Goal: Information Seeking & Learning: Learn about a topic

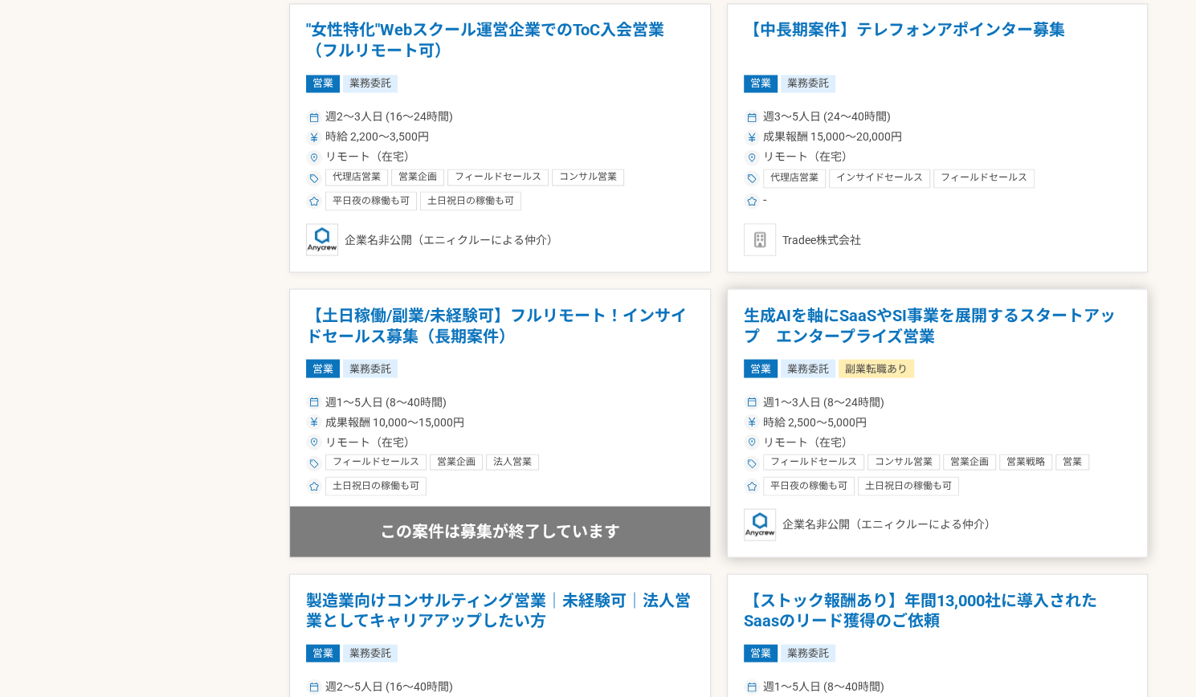
scroll to position [1612, 0]
click at [907, 321] on h1 "生成AIを軸にSaaSやSI事業を展開するスタートアップ　エンタープライズ営業" at bounding box center [938, 324] width 388 height 41
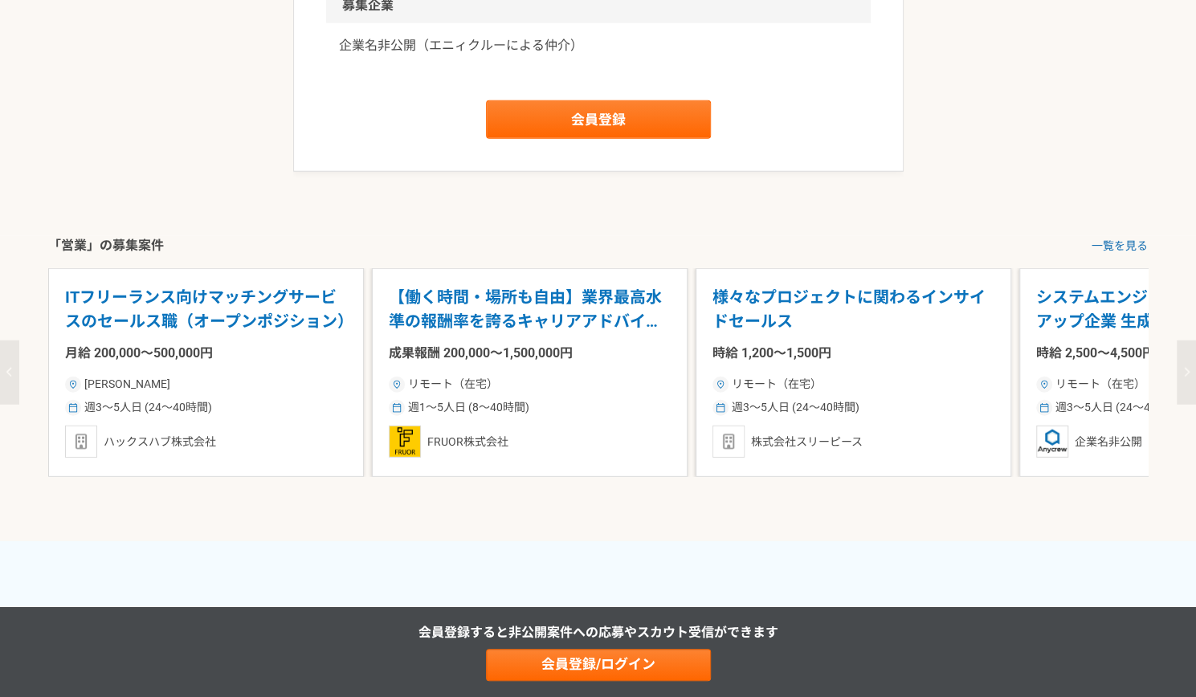
scroll to position [2457, 0]
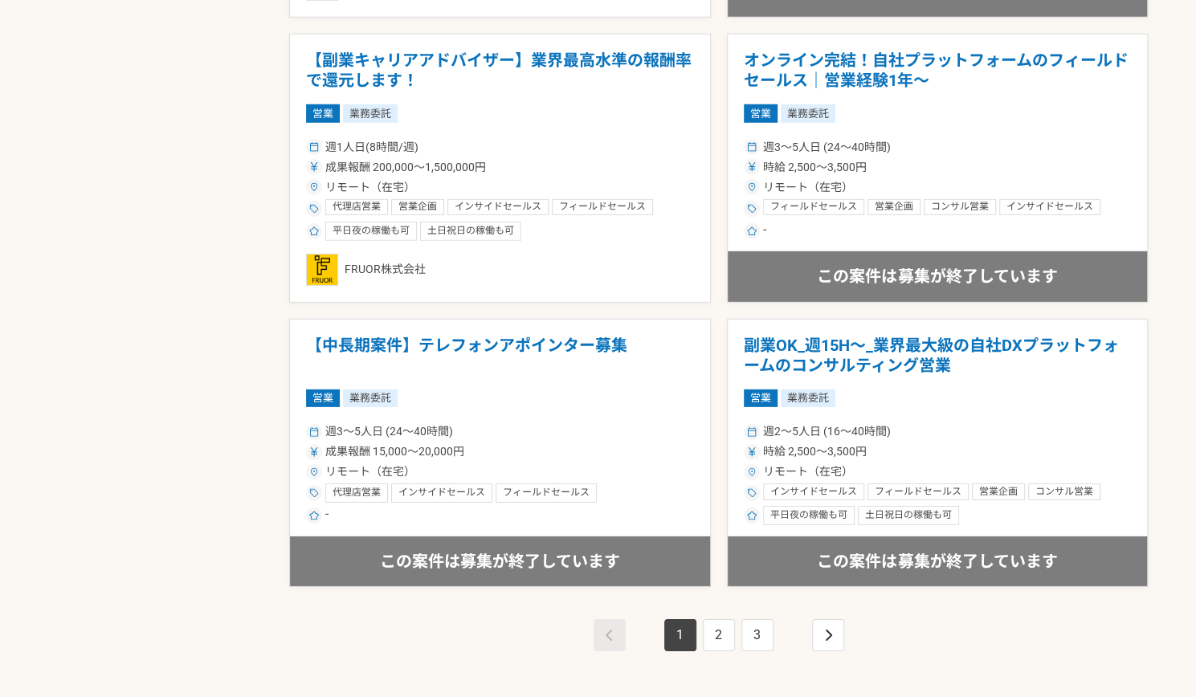
scroll to position [2744, 0]
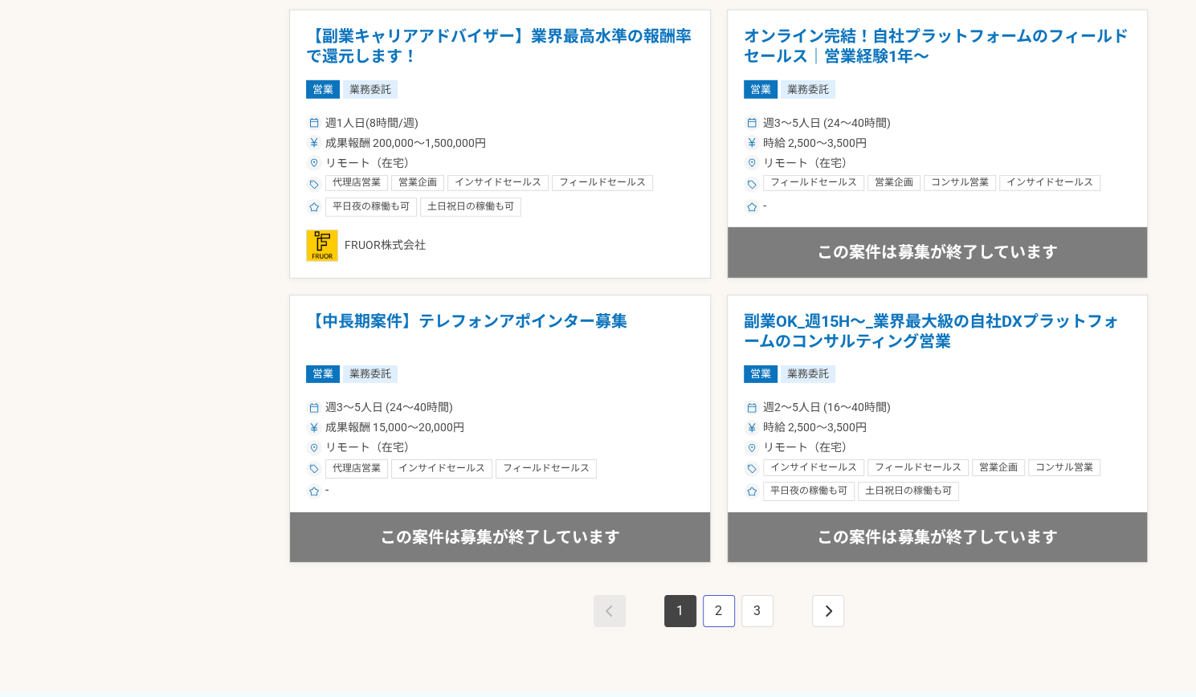
click at [718, 612] on link "2" at bounding box center [719, 611] width 32 height 32
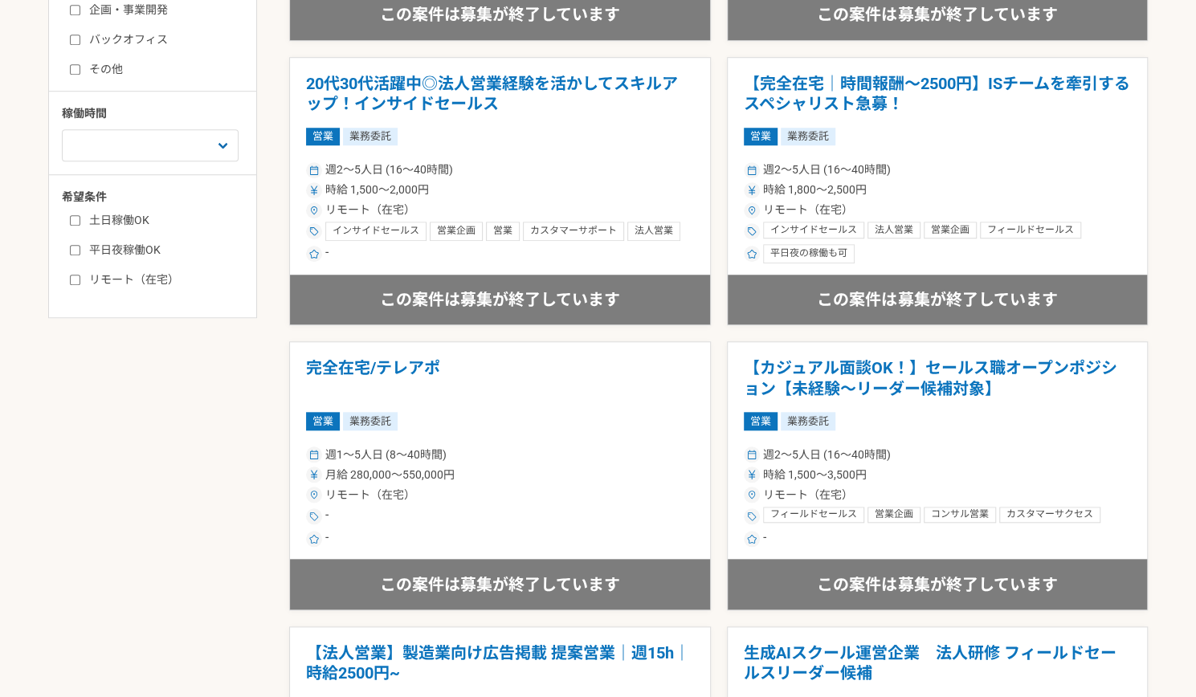
scroll to position [712, 0]
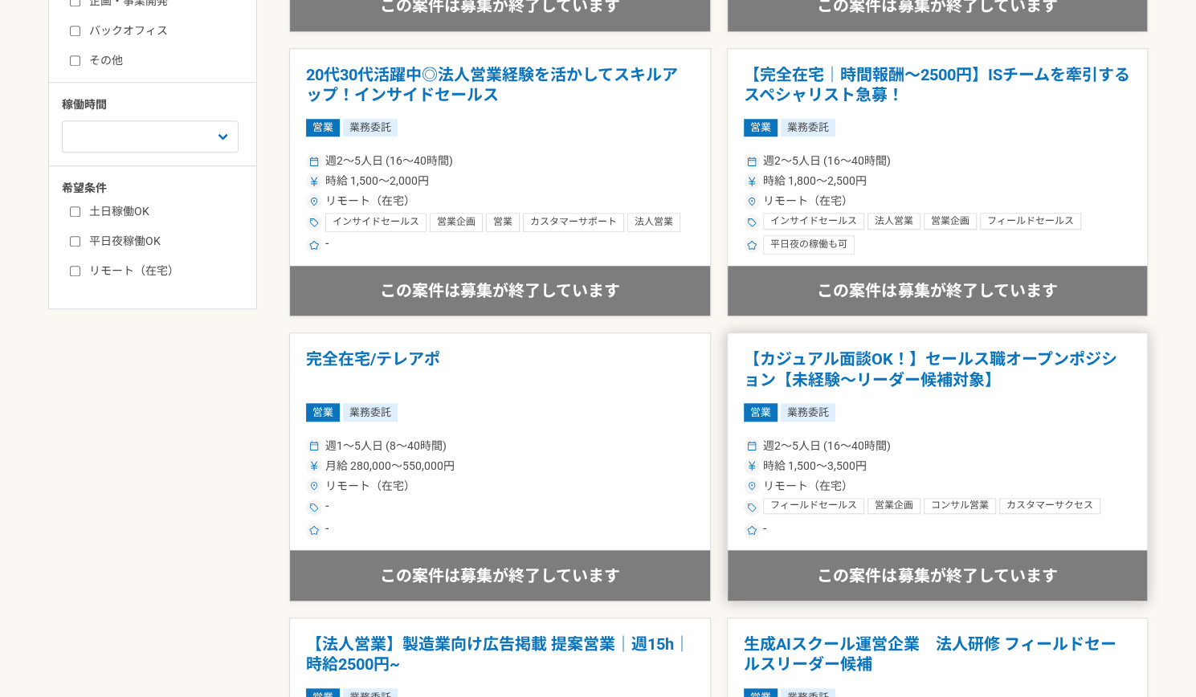
click at [871, 368] on h1 "【カジュアル面談OK！】セールス職オープンポジション【未経験〜リーダー候補対象】" at bounding box center [938, 369] width 388 height 41
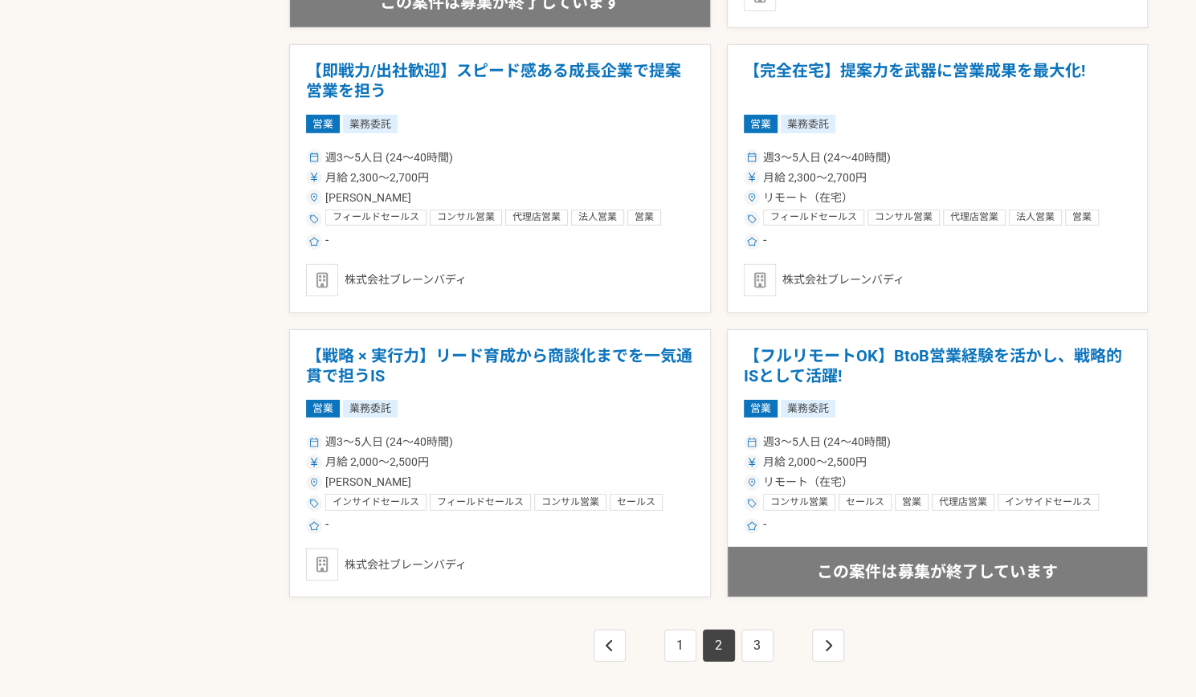
scroll to position [2880, 0]
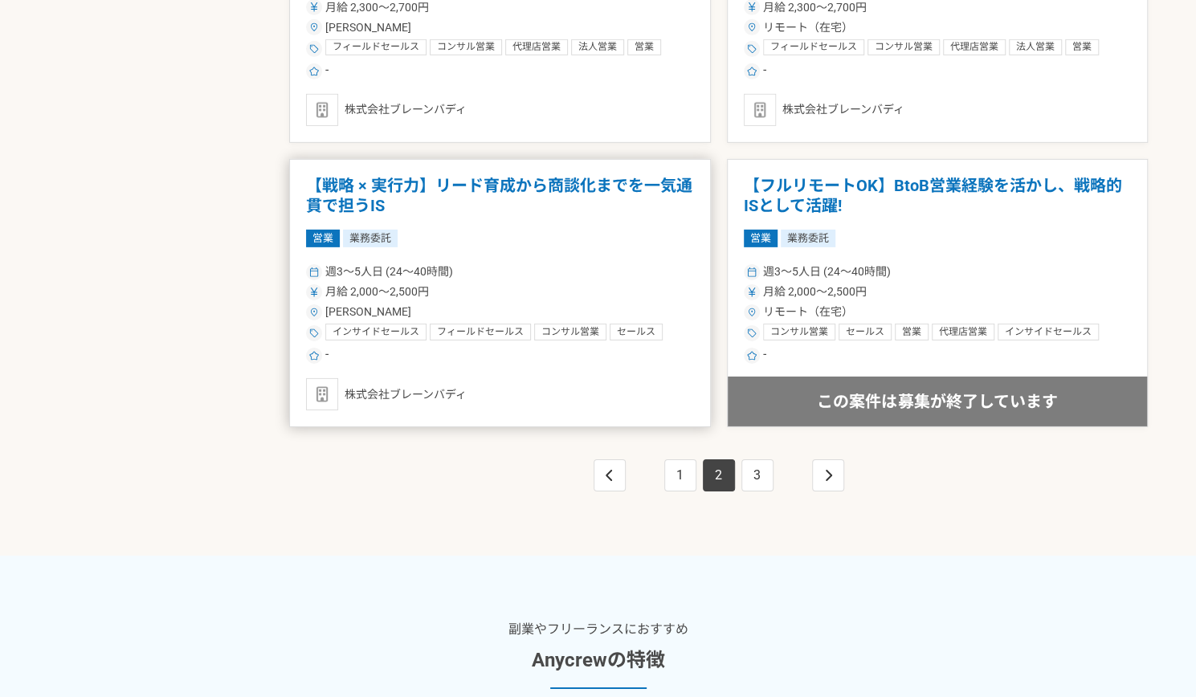
click at [709, 408] on article "【戦略 × 実行力】リード育成から商談化までを一気通貫で担うIS 営業 業務委託 週3〜5人日 (24〜40時間) 月給 2,000〜2,500円 [PERS…" at bounding box center [500, 293] width 422 height 269
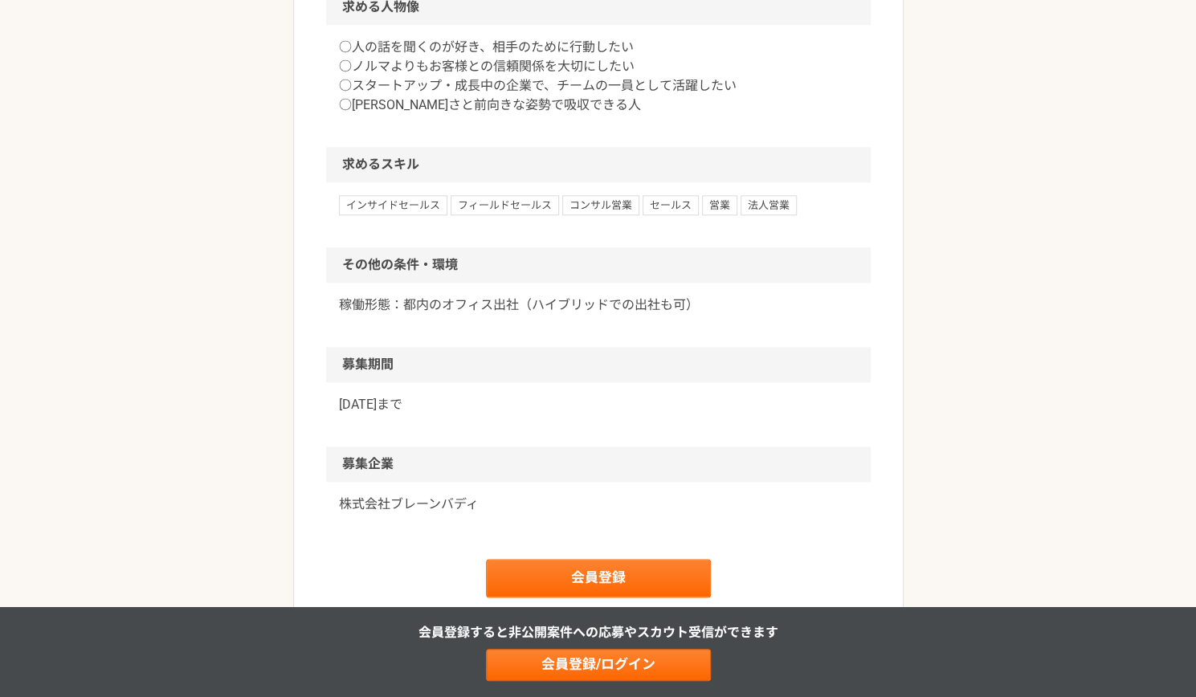
scroll to position [1042, 0]
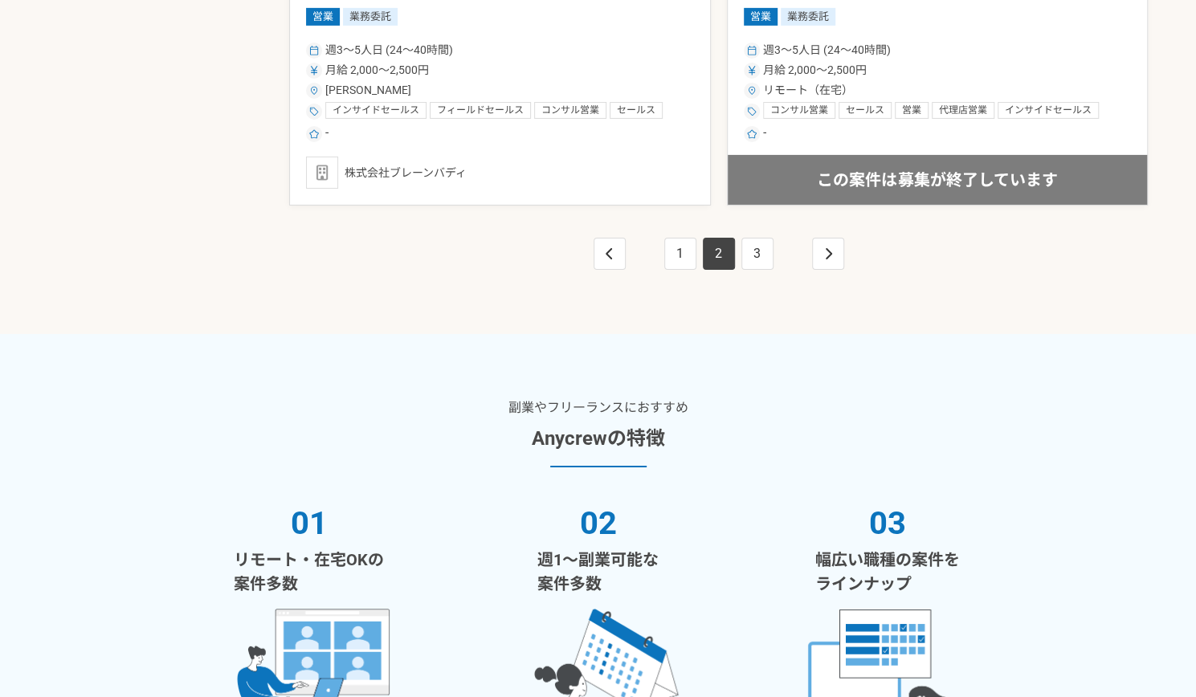
scroll to position [3103, 0]
click at [754, 258] on link "3" at bounding box center [758, 253] width 32 height 32
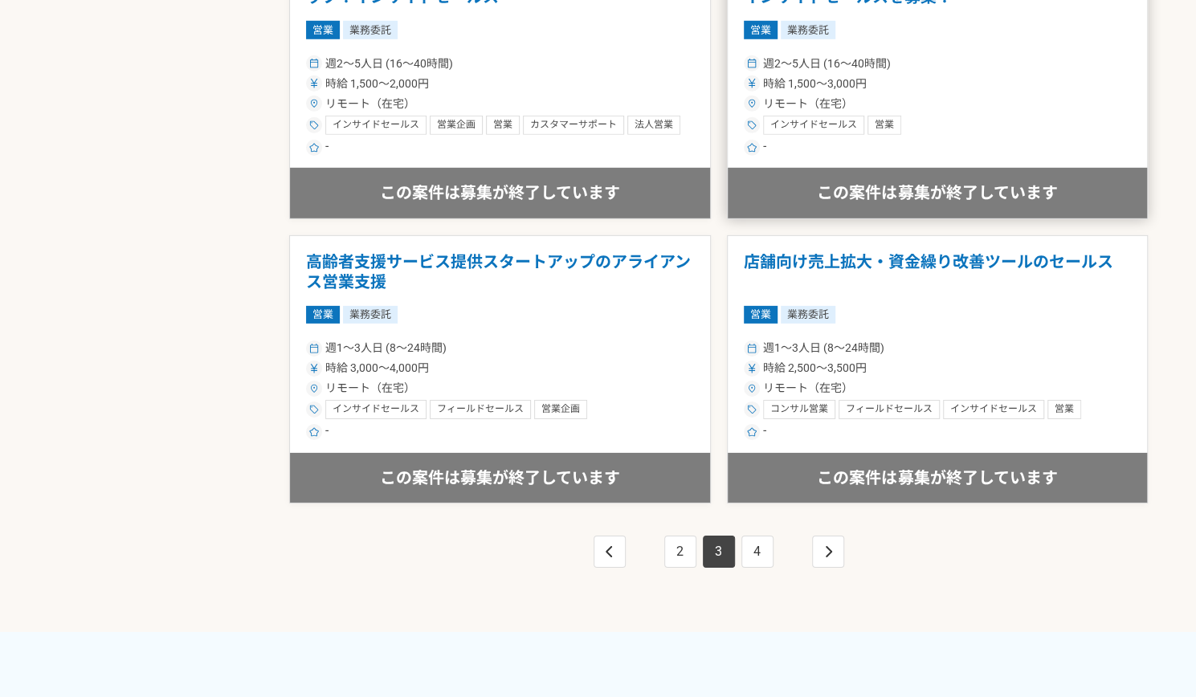
scroll to position [2772, 0]
